Goal: Information Seeking & Learning: Learn about a topic

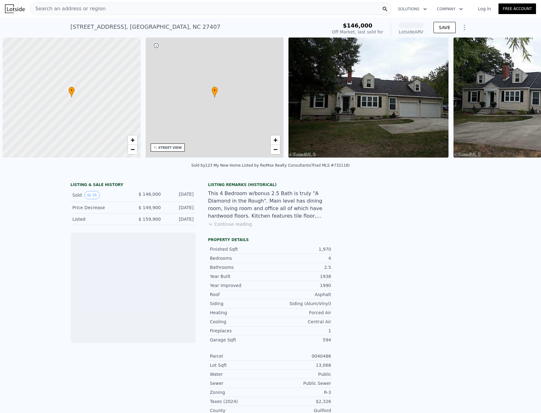
scroll to position [0, 3]
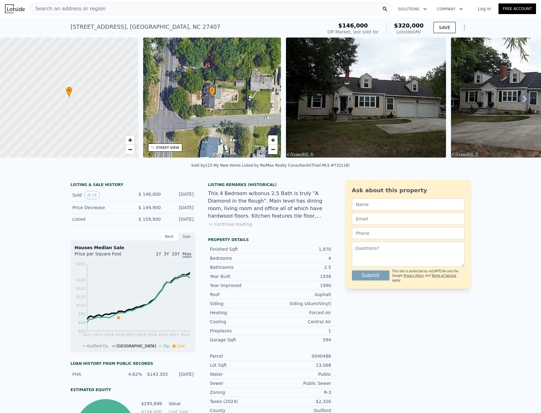
click at [320, 23] on div "2333 Pinecroft Rd , Greensboro , NC 27407 Sold Mar 2016 for $146k (~ARV $320k )" at bounding box center [195, 29] width 249 height 18
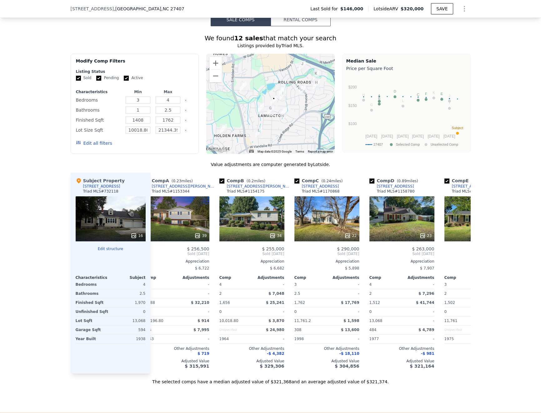
scroll to position [0, 0]
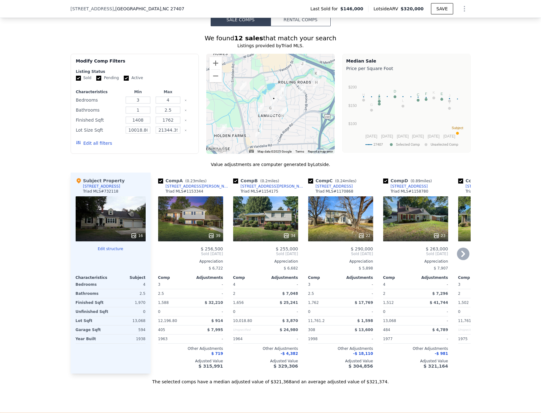
click at [254, 224] on div "34" at bounding box center [265, 218] width 65 height 45
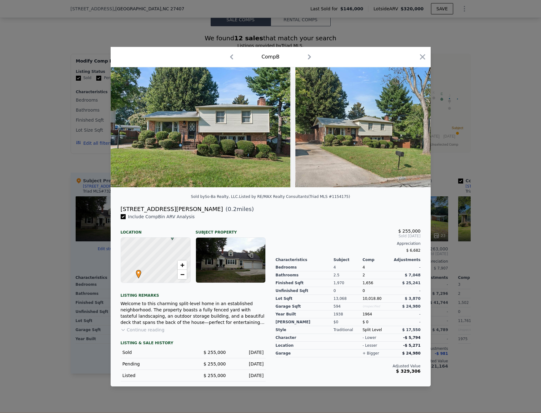
click at [344, 234] on div "$ 255,000" at bounding box center [348, 231] width 145 height 5
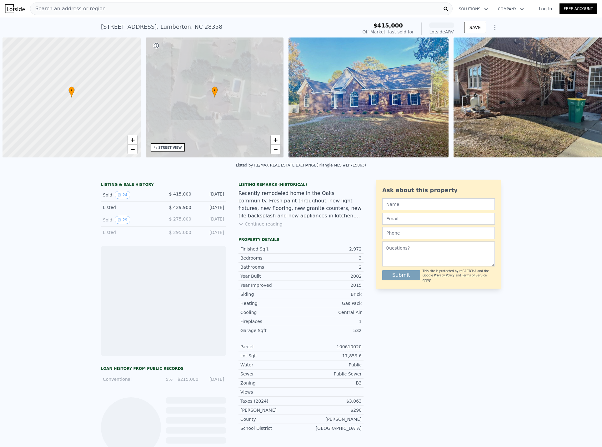
scroll to position [0, 3]
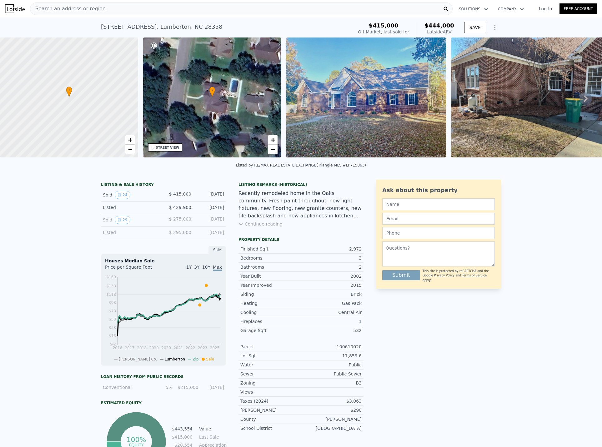
click at [297, 219] on div "Recently remodeled home in the Oaks community. Fresh paint throughout, new ligh…" at bounding box center [301, 205] width 125 height 30
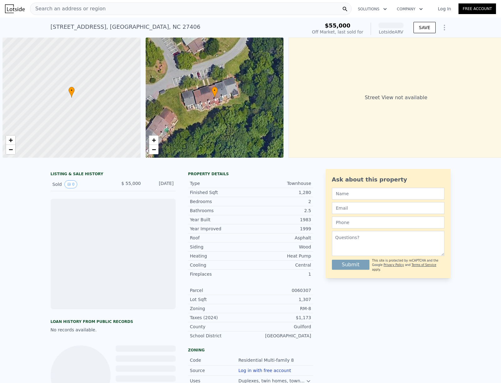
scroll to position [0, 3]
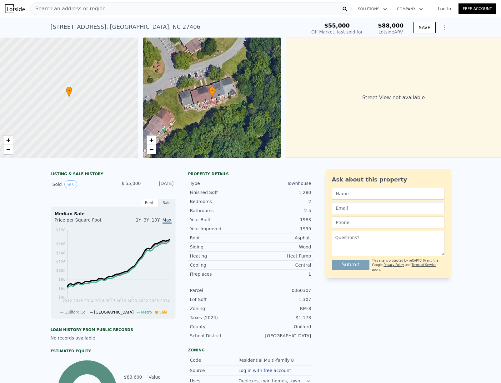
click at [65, 9] on span "Search an address or region" at bounding box center [67, 9] width 75 height 8
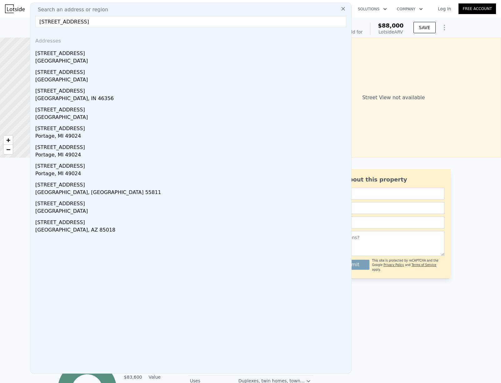
type input "4902 white oak dr"
click at [75, 56] on div "[STREET_ADDRESS]" at bounding box center [192, 52] width 314 height 10
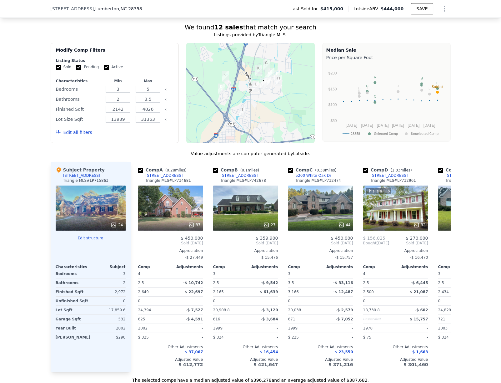
scroll to position [529, 0]
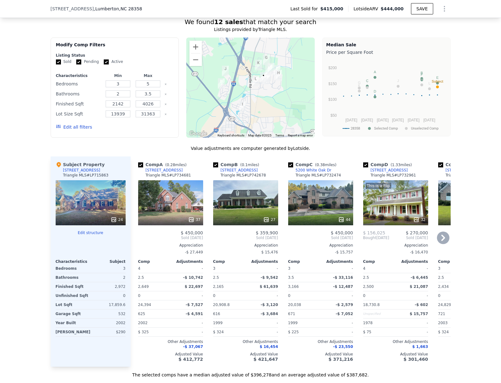
click at [165, 208] on div "37" at bounding box center [170, 202] width 65 height 45
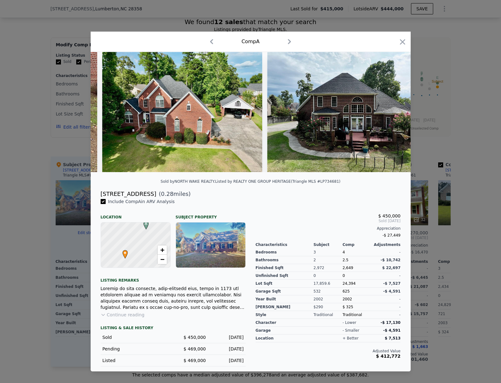
scroll to position [0, 5253]
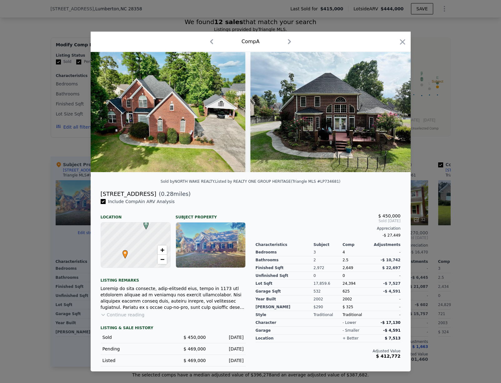
click at [468, 283] on div at bounding box center [250, 191] width 501 height 383
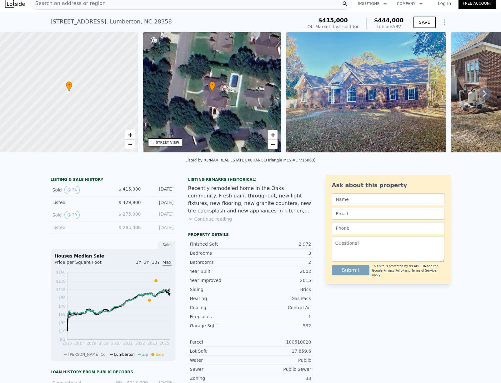
scroll to position [2, 0]
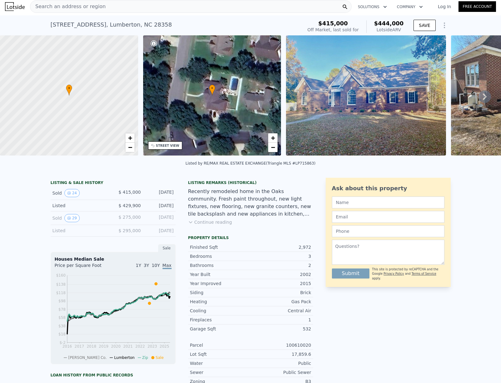
click at [212, 224] on button "Continue reading" at bounding box center [210, 222] width 44 height 6
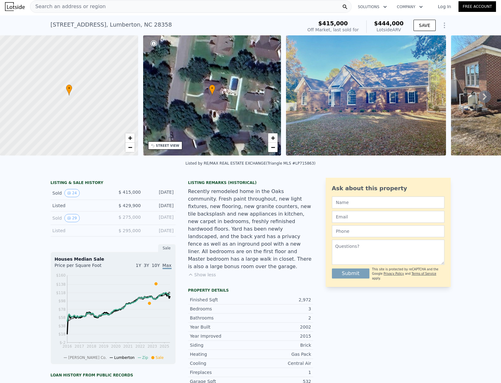
click at [233, 231] on div "Recently remodeled home in the Oaks community. Fresh paint throughout, new ligh…" at bounding box center [250, 229] width 125 height 83
click at [286, 197] on div "Recently remodeled home in the Oaks community. Fresh paint throughout, new ligh…" at bounding box center [250, 229] width 125 height 83
click at [84, 173] on div "Listed by RE/MAX REAL ESTATE EXCHANGE (Triangle MLS #LP715863)" at bounding box center [250, 165] width 501 height 15
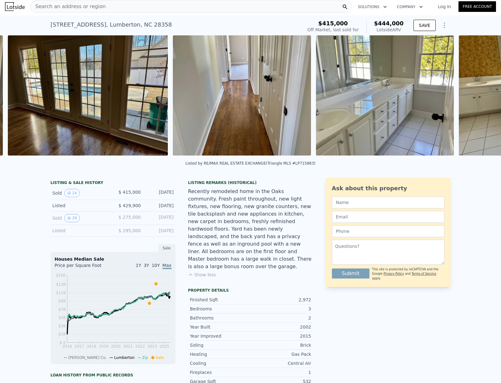
scroll to position [0, 2017]
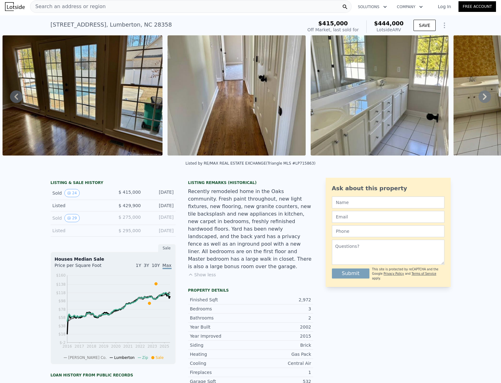
click at [307, 170] on div "Listed by RE/MAX REAL ESTATE EXCHANGE (Triangle MLS #LP715863)" at bounding box center [250, 165] width 501 height 15
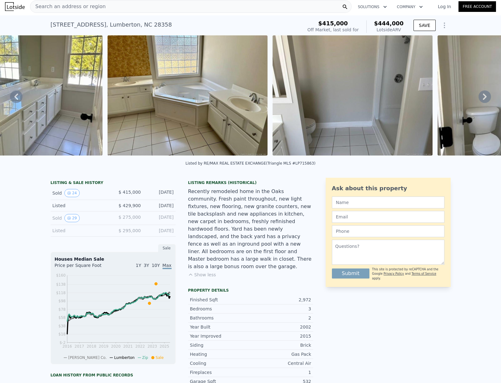
scroll to position [0, 2325]
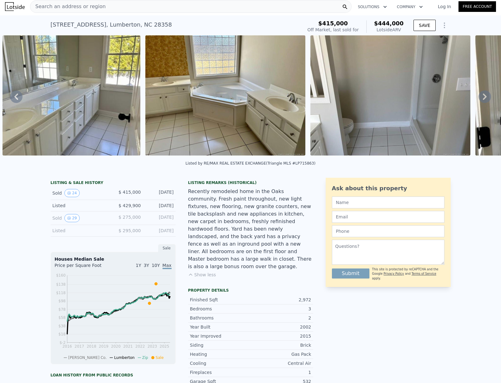
drag, startPoint x: 344, startPoint y: 166, endPoint x: 344, endPoint y: 163, distance: 3.1
click at [344, 166] on div "Listed by RE/MAX REAL ESTATE EXCHANGE (Triangle MLS #LP715863)" at bounding box center [250, 165] width 501 height 15
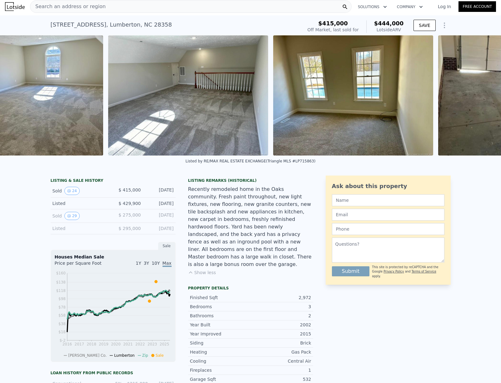
scroll to position [0, 3415]
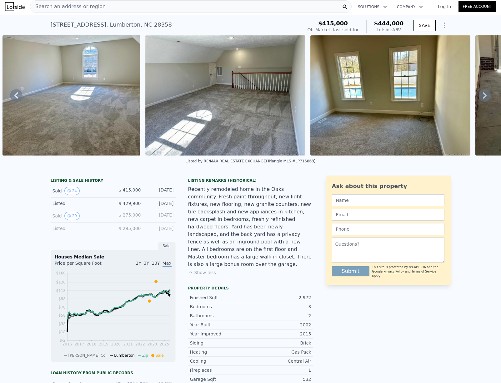
click at [463, 165] on div "Listed by RE/MAX REAL ESTATE EXCHANGE (Triangle MLS #LP715863)" at bounding box center [250, 162] width 501 height 15
